Goal: Find specific page/section: Find specific page/section

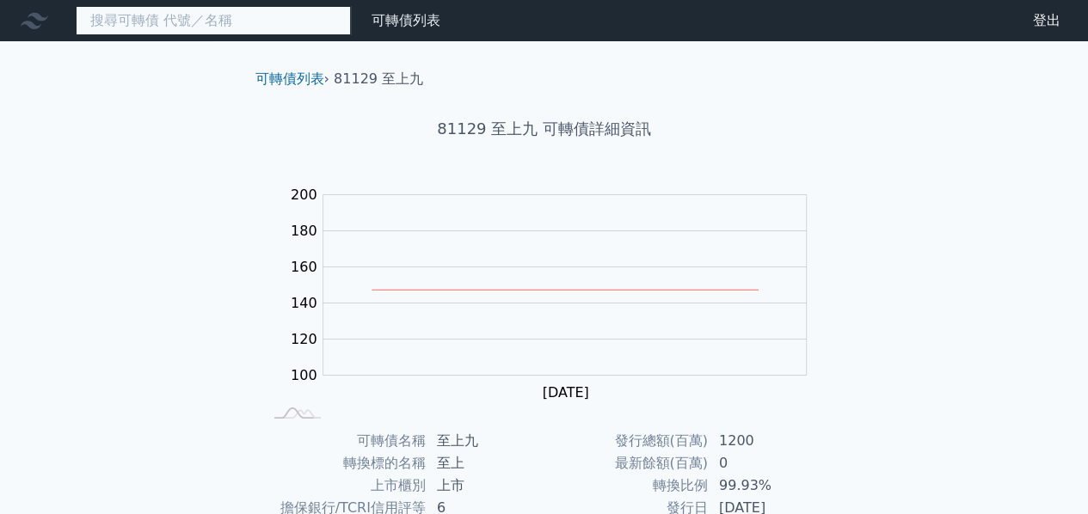
click at [253, 28] on input at bounding box center [213, 20] width 275 height 29
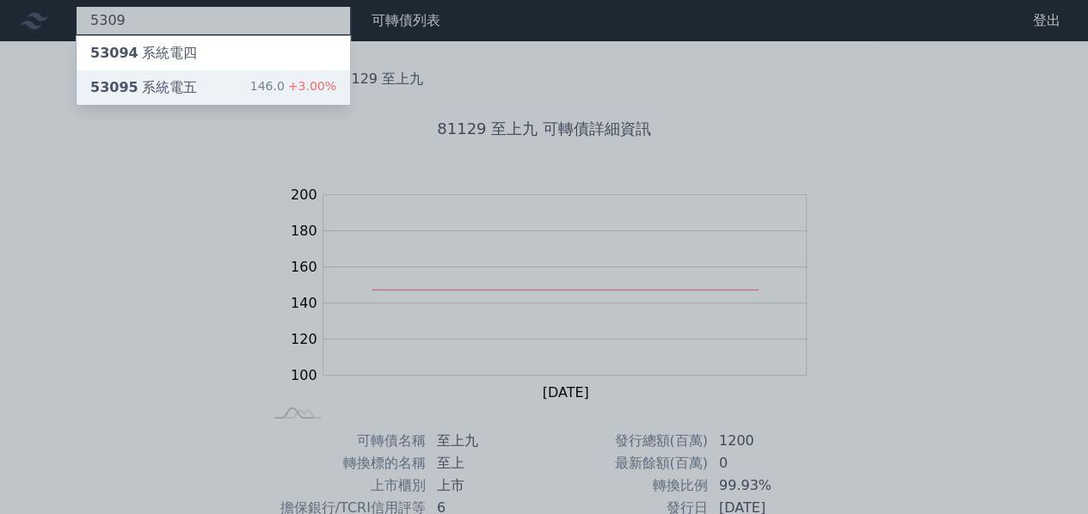
type input "5309"
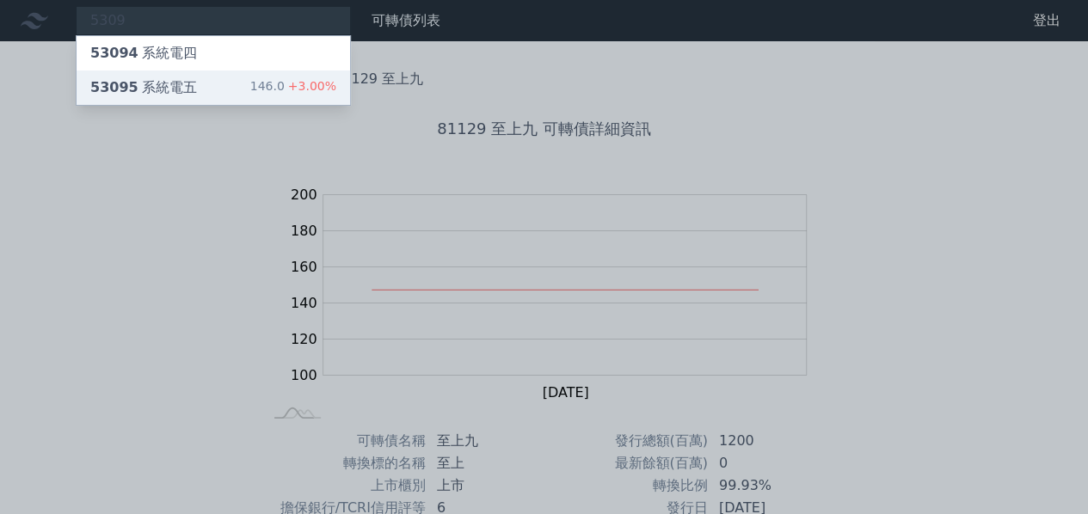
click at [158, 92] on div "53095 系統電五" at bounding box center [143, 87] width 107 height 21
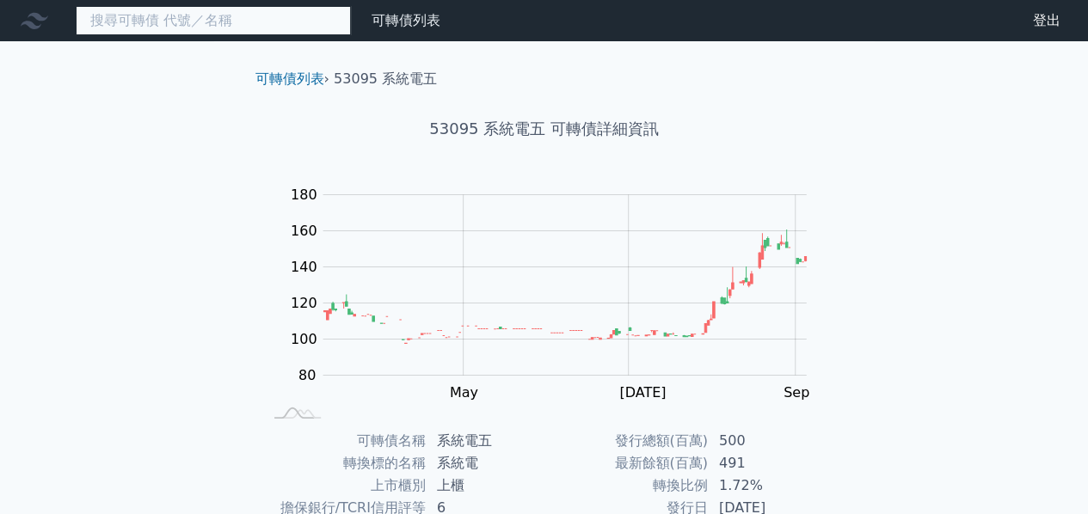
click at [239, 27] on input at bounding box center [213, 20] width 275 height 29
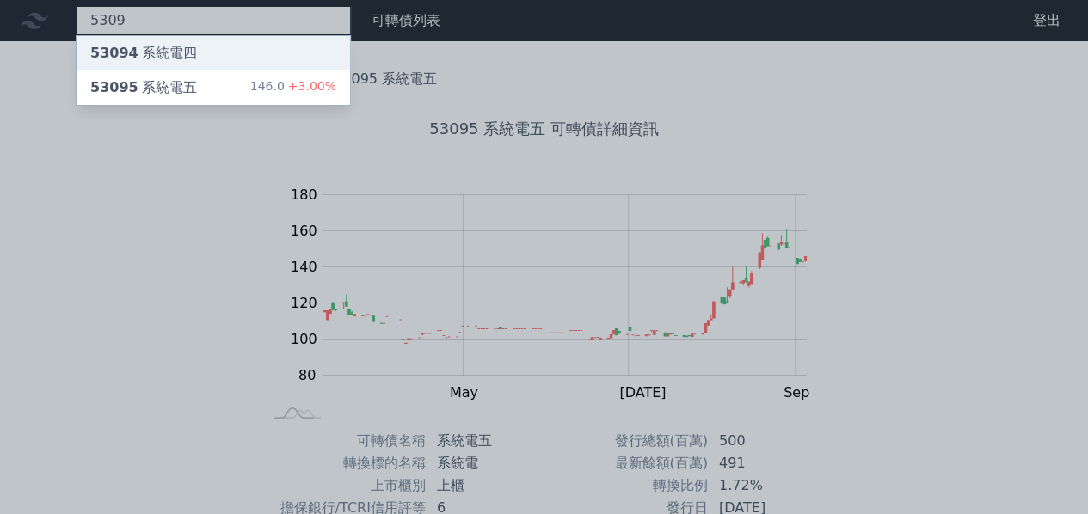
type input "5309"
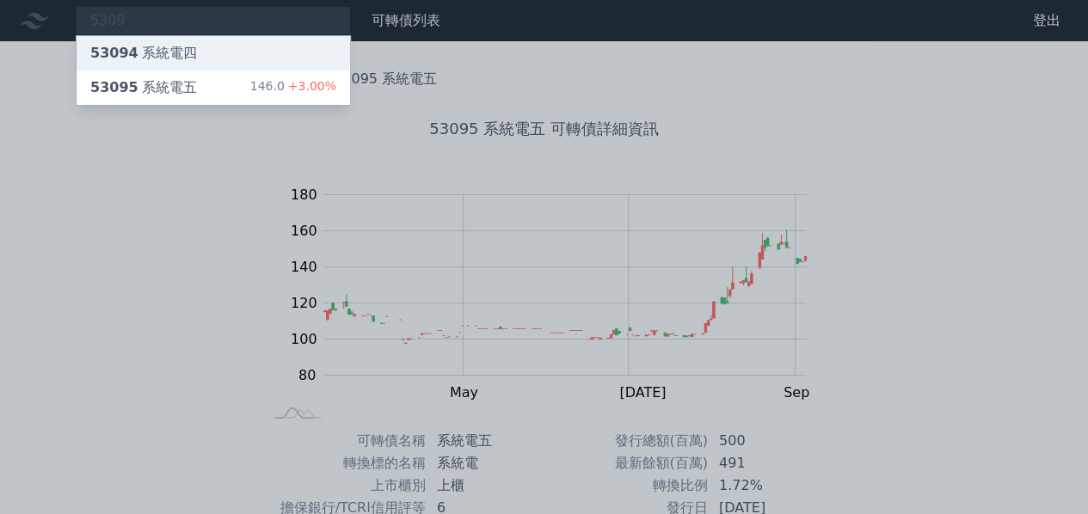
click at [175, 46] on div "53094 系統電四" at bounding box center [143, 53] width 107 height 21
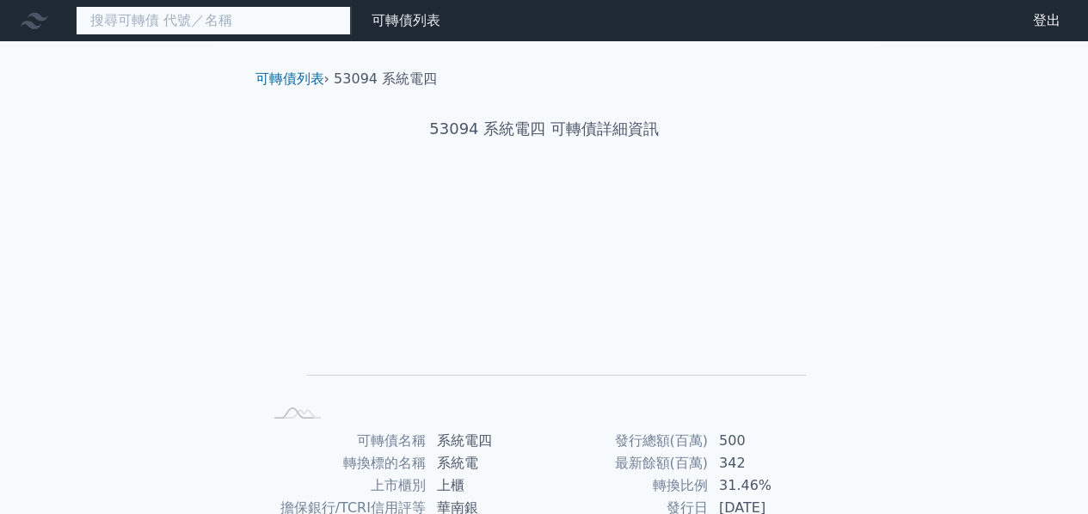
click at [268, 24] on input at bounding box center [213, 20] width 275 height 29
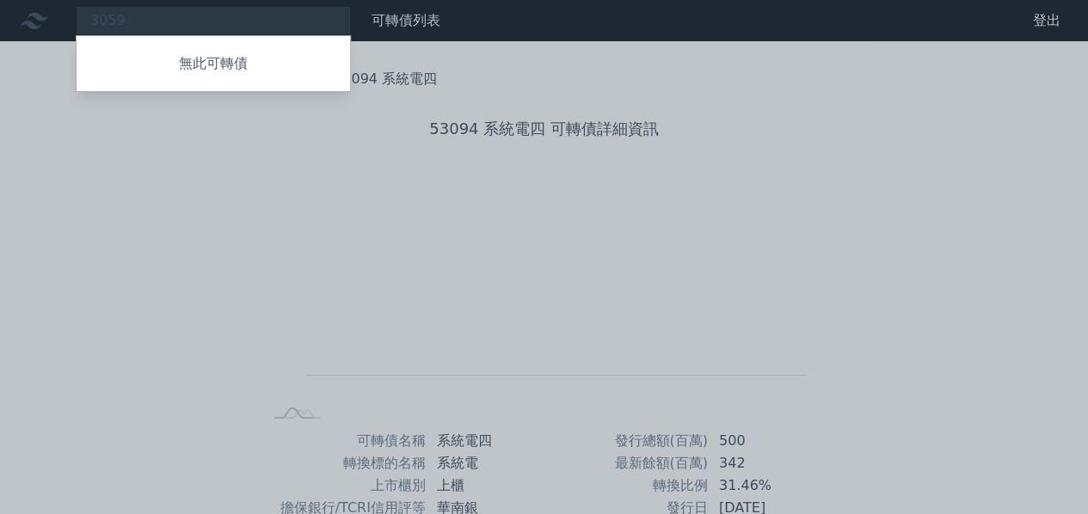
click at [498, 245] on div at bounding box center [544, 257] width 1088 height 514
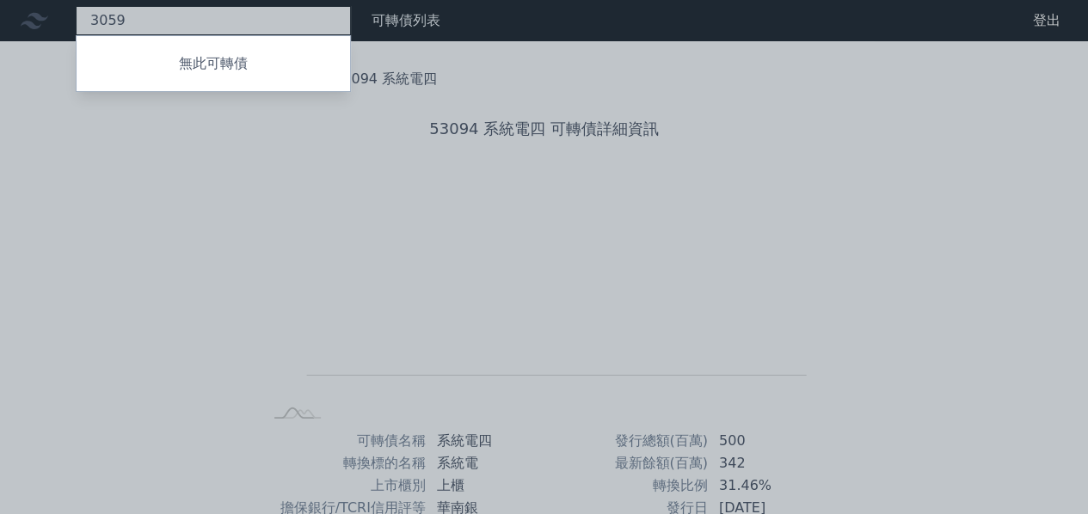
click at [198, 22] on div "3059 無此可轉債" at bounding box center [213, 20] width 275 height 29
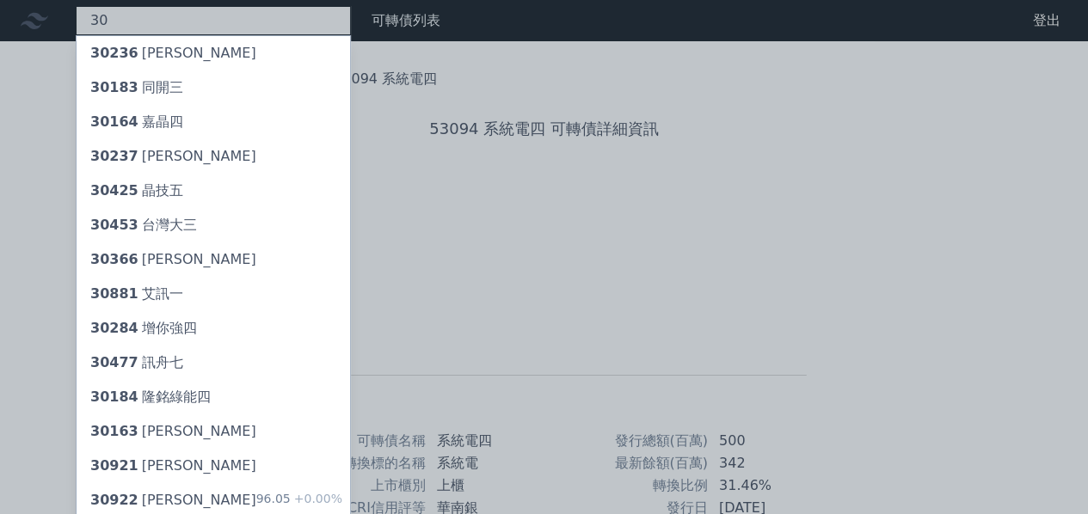
type input "3"
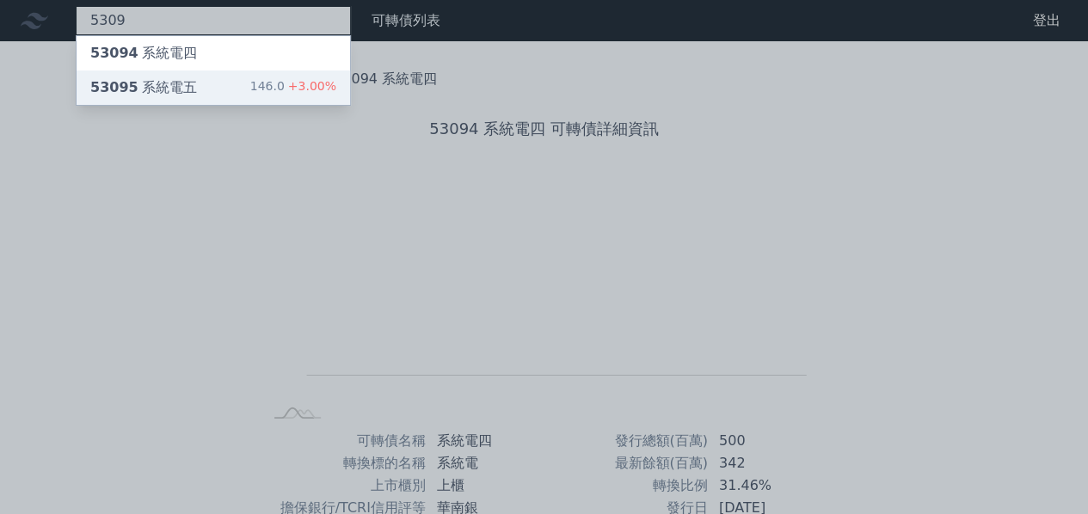
type input "5309"
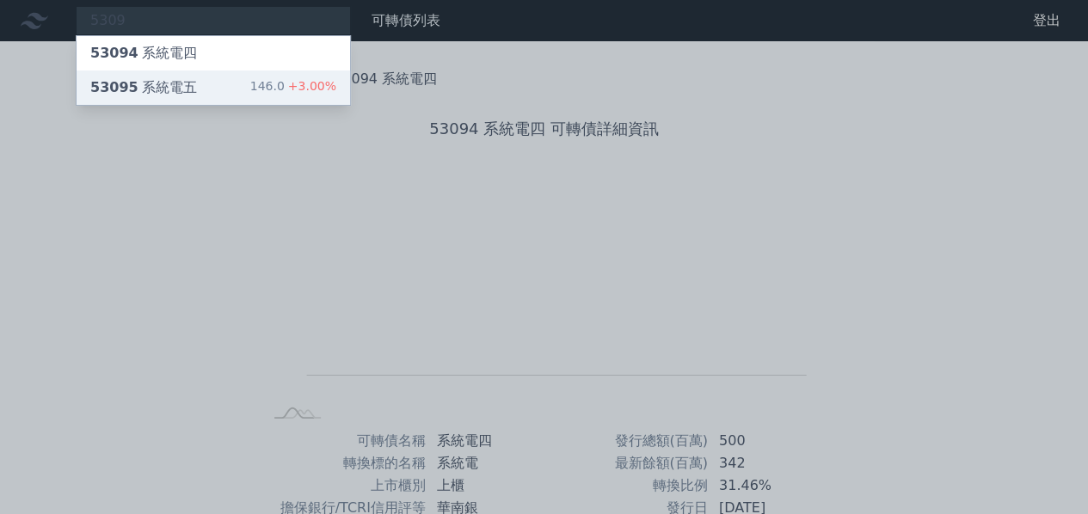
click at [162, 93] on div "53095 系統電五" at bounding box center [143, 87] width 107 height 21
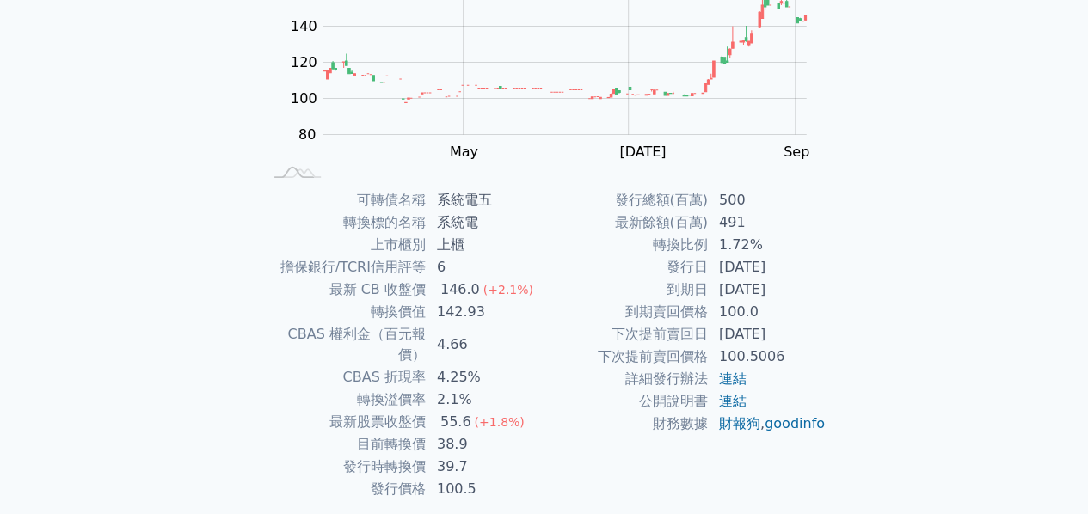
scroll to position [258, 0]
